Goal: Information Seeking & Learning: Learn about a topic

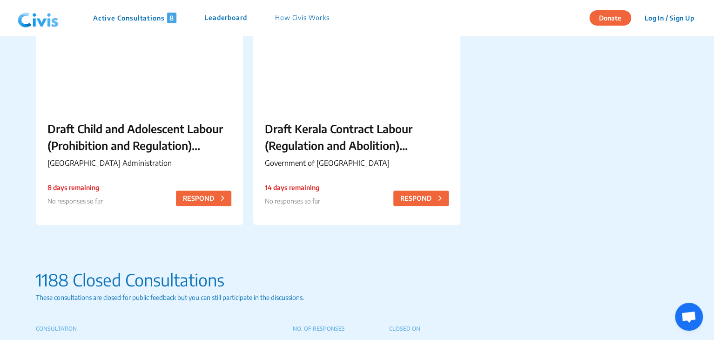
scroll to position [626, 0]
click at [75, 132] on p "Draft Child and Adolescent Labour (Prohibition and Regulation) Chandigarh Rules…" at bounding box center [139, 137] width 184 height 34
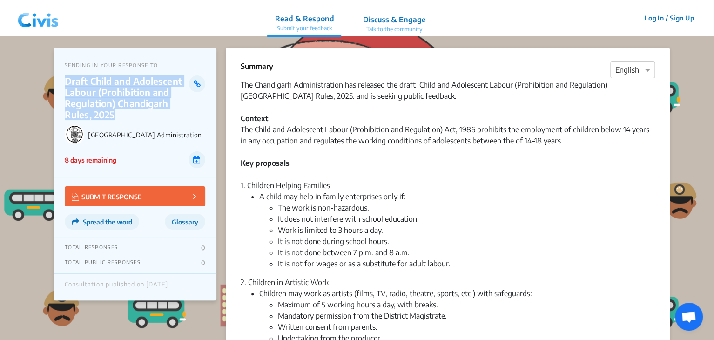
drag, startPoint x: 65, startPoint y: 84, endPoint x: 119, endPoint y: 114, distance: 61.7
click at [119, 114] on p "Draft Child and Adolescent Labour (Prohibition and Regulation) Chandigarh Rules…" at bounding box center [127, 97] width 124 height 45
copy p "Draft Child and Adolescent Labour (Prohibition and Regulation) Chandigarh Rules…"
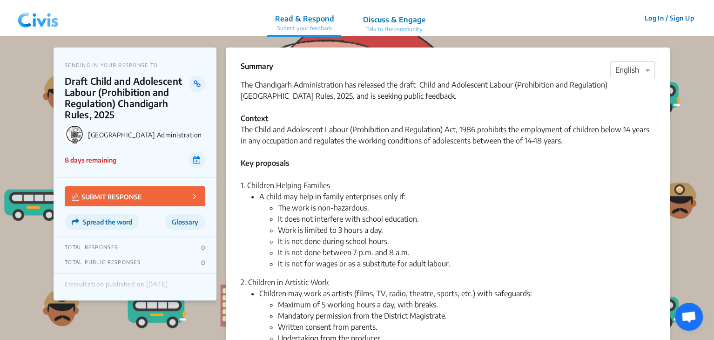
click at [197, 96] on div "Draft Child and Adolescent Labour (Prohibition and Regulation) Chandigarh Rules…" at bounding box center [135, 97] width 141 height 45
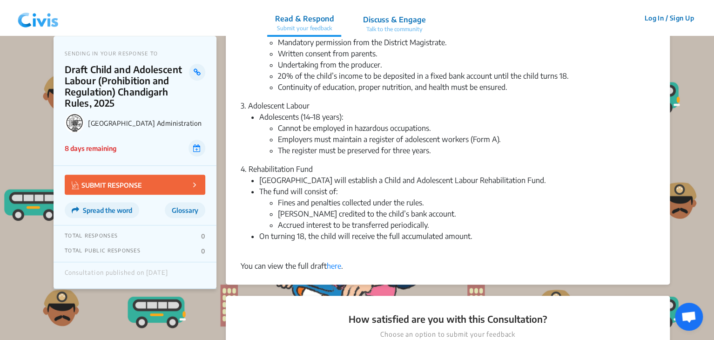
scroll to position [212, 0]
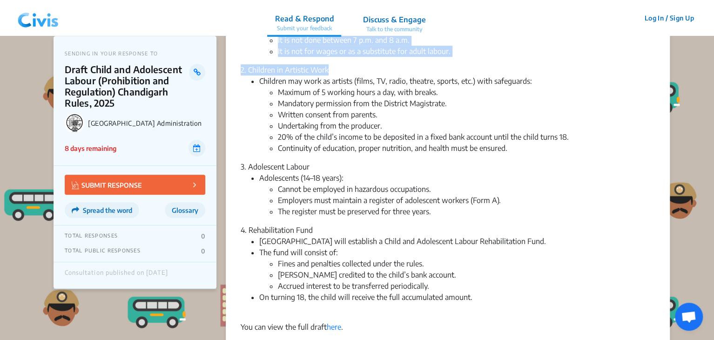
drag, startPoint x: 242, startPoint y: 84, endPoint x: 366, endPoint y: 326, distance: 272.1
click at [366, 326] on div "The Chandigarh Administration has released the draft Child and Adolescent Labou…" at bounding box center [448, 100] width 414 height 466
copy div "Lor Ipsumdolor Sitametconsect adi elitsedd eiu tempo Incid utl Etdolorema Aliqu…"
click at [415, 182] on li "Adolescents (14–18 years): Cannot be employed in hazardous occupations. Employe…" at bounding box center [457, 194] width 396 height 45
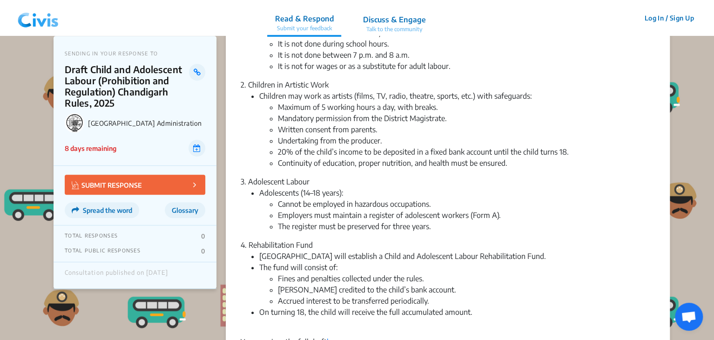
scroll to position [201, 0]
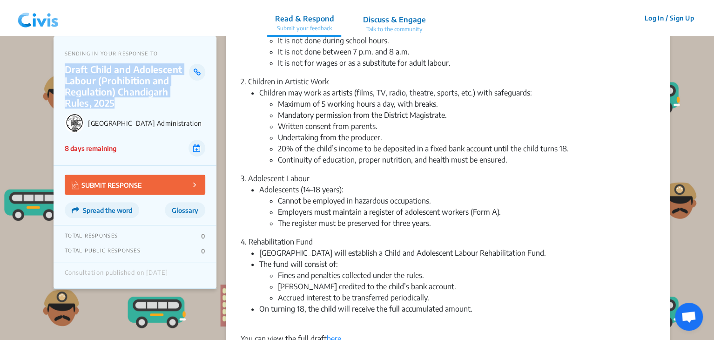
drag, startPoint x: 65, startPoint y: 69, endPoint x: 115, endPoint y: 105, distance: 61.1
click at [115, 105] on p "Draft Child and Adolescent Labour (Prohibition and Regulation) Chandigarh Rules…" at bounding box center [127, 86] width 124 height 45
copy p "Draft Child and Adolescent Labour (Prohibition and Regulation) Chandigarh Rules…"
